Goal: Navigation & Orientation: Find specific page/section

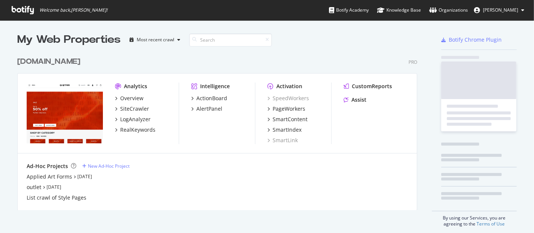
scroll to position [227, 521]
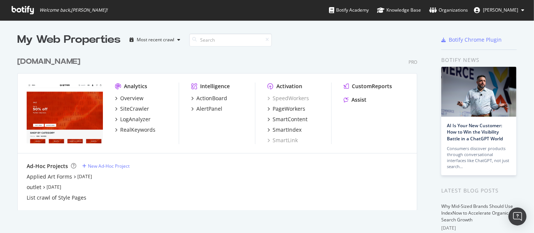
click at [43, 60] on div "[DOMAIN_NAME]" at bounding box center [48, 61] width 63 height 11
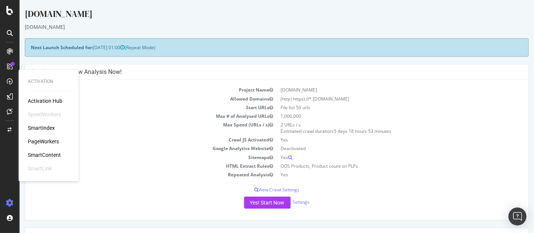
click at [40, 142] on div "PageWorkers" at bounding box center [43, 142] width 31 height 8
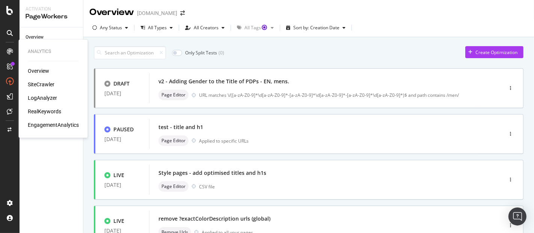
click at [6, 45] on div at bounding box center [10, 51] width 12 height 12
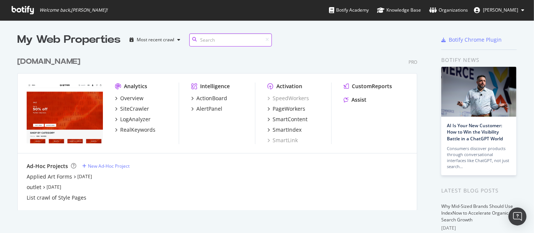
scroll to position [157, 400]
click at [50, 65] on div "[DOMAIN_NAME]" at bounding box center [48, 61] width 63 height 11
